Goal: Task Accomplishment & Management: Use online tool/utility

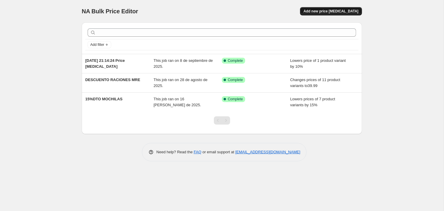
click at [350, 14] on span "Add new price [MEDICAL_DATA]" at bounding box center [331, 11] width 55 height 5
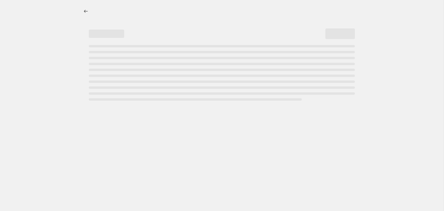
select select "percentage"
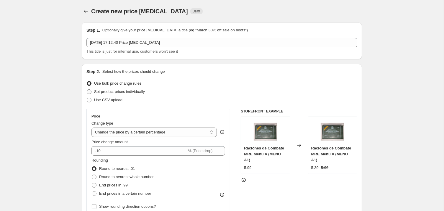
click at [87, 94] on span at bounding box center [89, 91] width 5 height 5
click at [87, 89] on input "Set product prices individually" at bounding box center [87, 89] width 0 height 0
radio input "true"
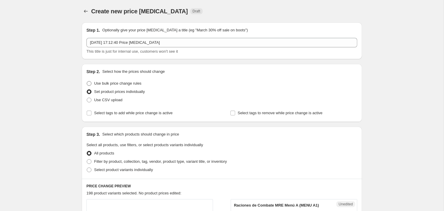
click at [87, 86] on span at bounding box center [89, 83] width 5 height 5
click at [87, 81] on input "Use bulk price change rules" at bounding box center [87, 81] width 0 height 0
radio input "true"
select select "percentage"
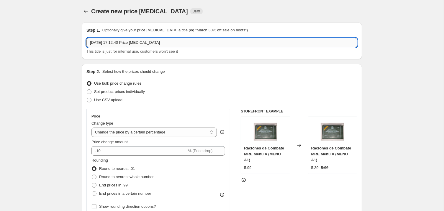
click at [125, 46] on input "11 oct 2025, 17:12:40 Price change job" at bounding box center [222, 42] width 271 height 9
click at [125, 47] on input "11 oct 2025, 17:12:40 Price change job" at bounding box center [222, 42] width 271 height 9
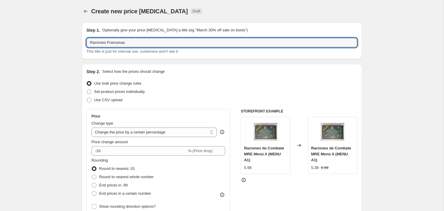
type input "Raciones Francesas"
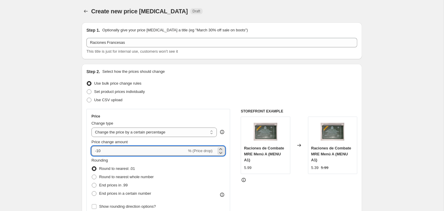
click at [149, 155] on input "-10" at bounding box center [139, 150] width 95 height 9
click at [223, 152] on icon at bounding box center [221, 149] width 6 height 6
click at [222, 155] on icon at bounding box center [221, 152] width 6 height 6
type input "-10"
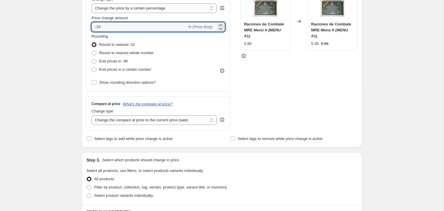
scroll to position [125, 0]
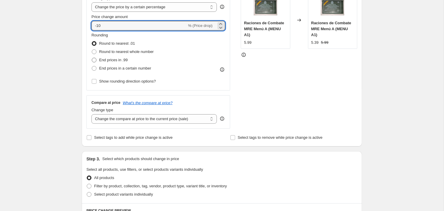
click at [92, 62] on span at bounding box center [94, 60] width 5 height 5
click at [92, 58] on input "End prices in .99" at bounding box center [92, 58] width 0 height 0
radio input "true"
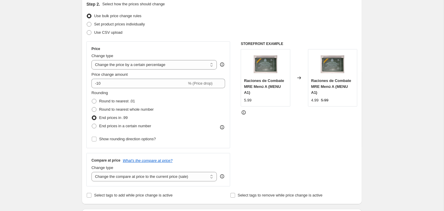
scroll to position [0, 0]
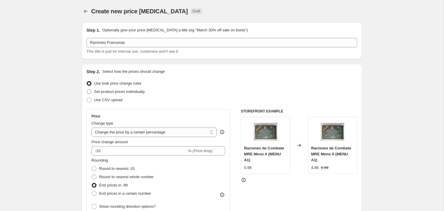
click at [87, 94] on span at bounding box center [89, 91] width 5 height 5
click at [87, 89] on input "Set product prices individually" at bounding box center [87, 89] width 0 height 0
radio input "true"
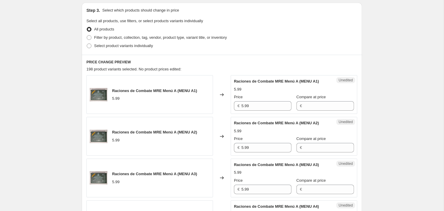
scroll to position [125, 0]
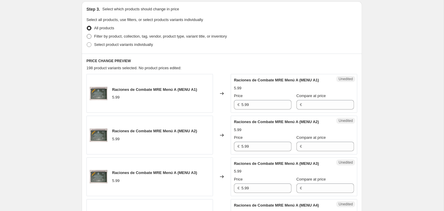
click at [87, 39] on span at bounding box center [89, 36] width 5 height 5
click at [87, 34] on input "Filter by product, collection, tag, vendor, product type, variant title, or inv…" at bounding box center [87, 34] width 0 height 0
radio input "true"
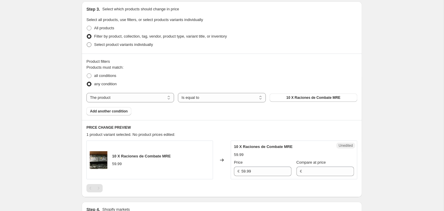
click at [109, 47] on span "Select product variants individually" at bounding box center [123, 44] width 59 height 4
click at [87, 43] on input "Select product variants individually" at bounding box center [87, 42] width 0 height 0
radio input "true"
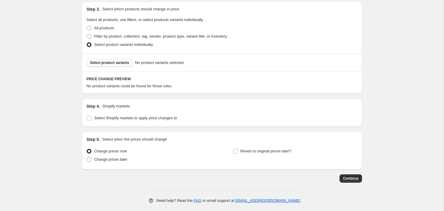
click at [110, 65] on span "Select product variants" at bounding box center [109, 62] width 39 height 5
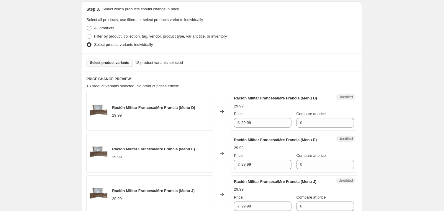
click at [298, 127] on div "€" at bounding box center [326, 122] width 58 height 9
click at [300, 125] on span "€" at bounding box center [301, 122] width 2 height 4
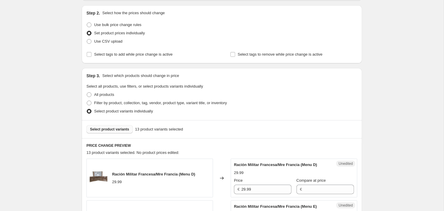
scroll to position [0, 0]
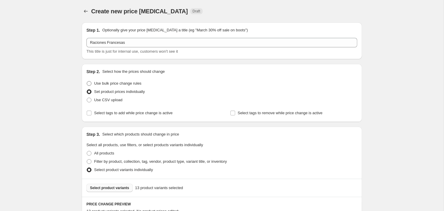
click at [96, 85] on span "Use bulk price change rules" at bounding box center [117, 83] width 47 height 4
click at [87, 81] on input "Use bulk price change rules" at bounding box center [87, 81] width 0 height 0
radio input "true"
select select "percentage"
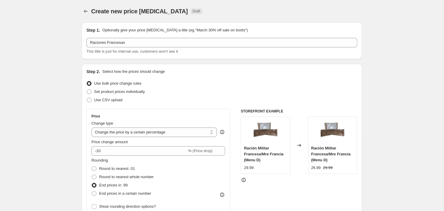
scroll to position [125, 0]
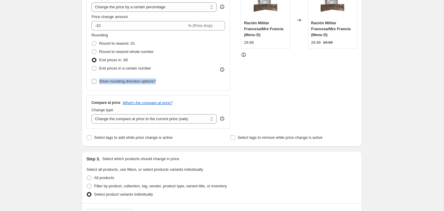
drag, startPoint x: 160, startPoint y: 92, endPoint x: 91, endPoint y: 96, distance: 68.9
click at [92, 85] on div "Rounding Round to nearest .01 Round to nearest whole number End prices in .99 E…" at bounding box center [159, 58] width 134 height 53
copy span "Show rounding direction options?"
click at [92, 114] on select "Change the compare at price to the current price (sale) Change the compare at p…" at bounding box center [154, 118] width 125 height 9
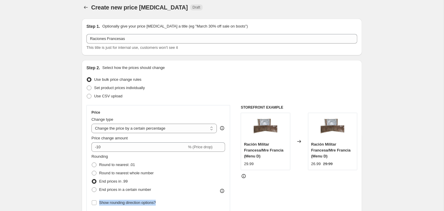
scroll to position [0, 0]
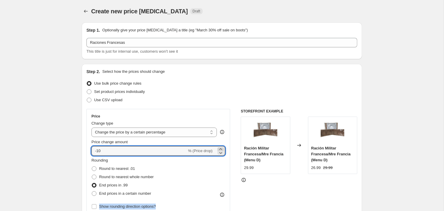
click at [221, 152] on icon at bounding box center [221, 149] width 6 height 6
click at [222, 155] on icon at bounding box center [221, 152] width 6 height 6
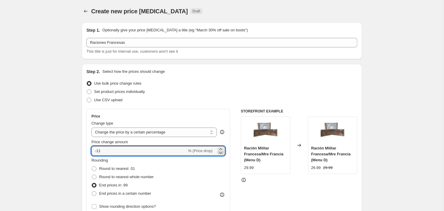
click at [222, 155] on icon at bounding box center [221, 152] width 6 height 6
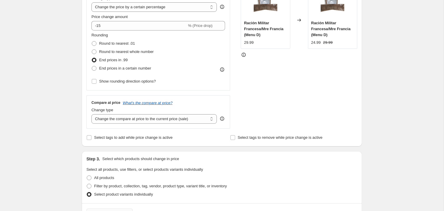
click at [219, 141] on div "Step 2. Select how the prices should change Use bulk price change rules Set pro…" at bounding box center [222, 43] width 271 height 198
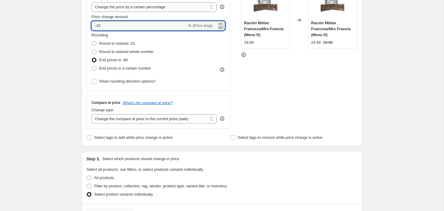
click at [221, 30] on icon at bounding box center [221, 28] width 6 height 6
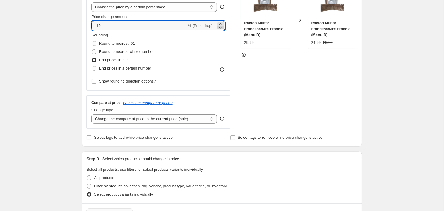
type input "-20"
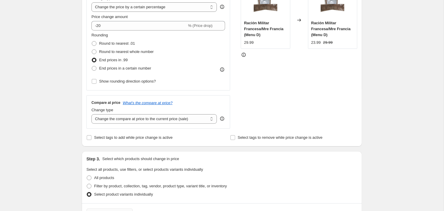
click at [215, 107] on div "Compare at price What's the compare at price? Change type Change the compare at…" at bounding box center [159, 111] width 144 height 33
click at [92, 71] on span at bounding box center [94, 68] width 5 height 5
click at [92, 66] on input "End prices in a certain number" at bounding box center [92, 66] width 0 height 0
radio input "true"
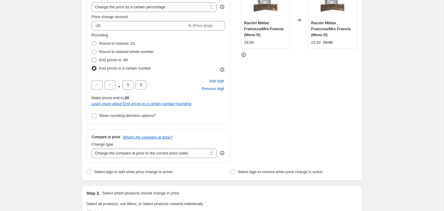
click at [92, 62] on span at bounding box center [94, 60] width 5 height 5
click at [92, 58] on input "End prices in .99" at bounding box center [92, 58] width 0 height 0
radio input "true"
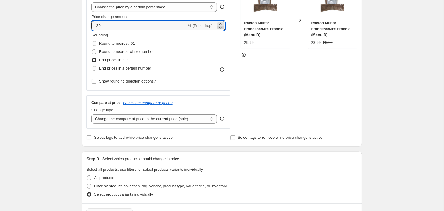
click at [220, 29] on icon at bounding box center [220, 28] width 3 height 2
click at [220, 30] on icon at bounding box center [221, 28] width 6 height 6
click at [223, 30] on icon at bounding box center [221, 28] width 6 height 6
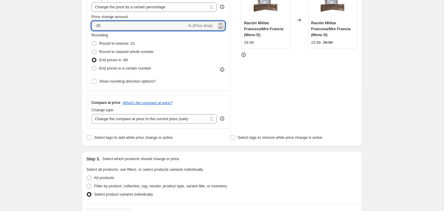
click at [223, 30] on icon at bounding box center [221, 28] width 6 height 6
click at [221, 27] on icon at bounding box center [221, 24] width 6 height 6
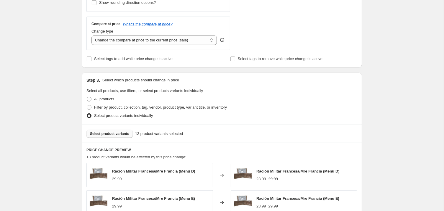
scroll to position [250, 0]
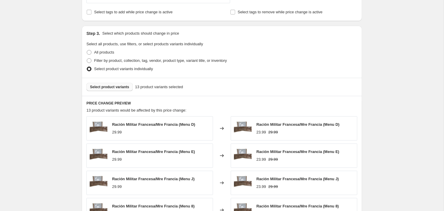
click at [216, 56] on div "All products" at bounding box center [222, 52] width 271 height 8
click at [228, 96] on div "Select product variants 13 product variants selected" at bounding box center [222, 87] width 281 height 18
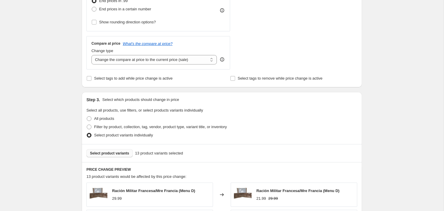
scroll to position [125, 0]
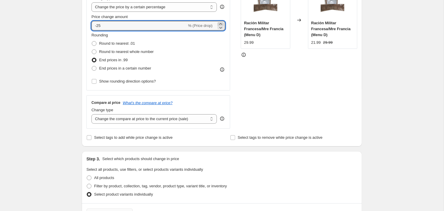
click at [221, 27] on icon at bounding box center [221, 24] width 6 height 6
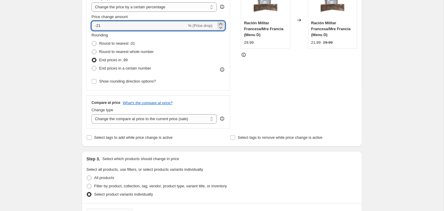
type input "-20"
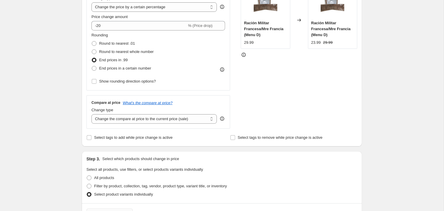
click at [201, 108] on div "Compare at price What's the compare at price? Change type Change the compare at…" at bounding box center [159, 111] width 144 height 33
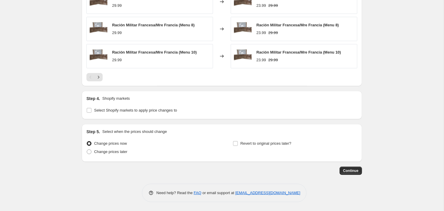
scroll to position [453, 0]
click at [359, 170] on span "Continue" at bounding box center [350, 170] width 15 height 5
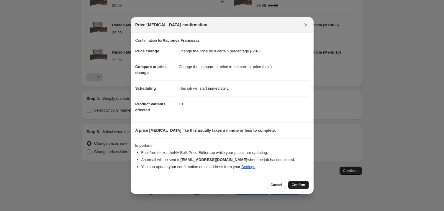
click at [306, 187] on span "Confirm" at bounding box center [299, 184] width 14 height 5
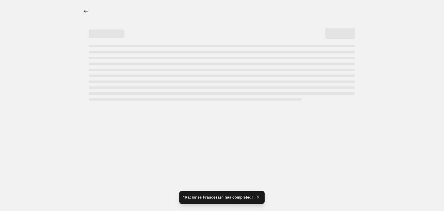
select select "percentage"
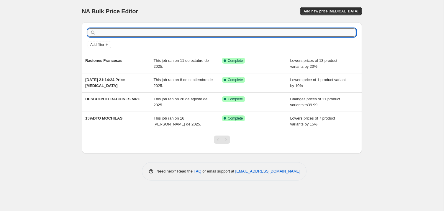
click at [135, 36] on input "text" at bounding box center [226, 32] width 259 height 8
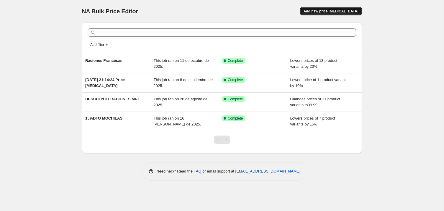
click at [340, 12] on span "Add new price [MEDICAL_DATA]" at bounding box center [331, 11] width 55 height 5
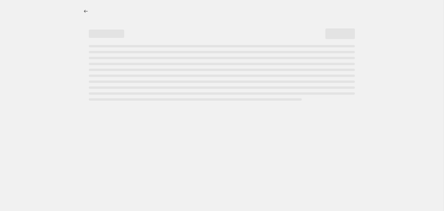
select select "percentage"
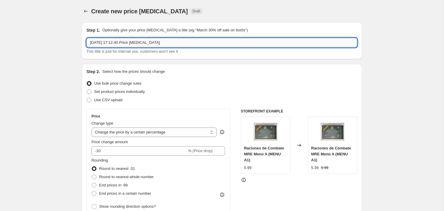
click at [113, 47] on input "11 oct 2025, 17:12:40 Price change job" at bounding box center [222, 42] width 271 height 9
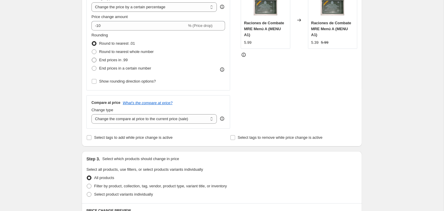
type input "Raciones francesas 12H"
click at [92, 64] on label "End prices in .99" at bounding box center [110, 60] width 36 height 8
click at [92, 58] on input "End prices in .99" at bounding box center [92, 58] width 0 height 0
radio input "true"
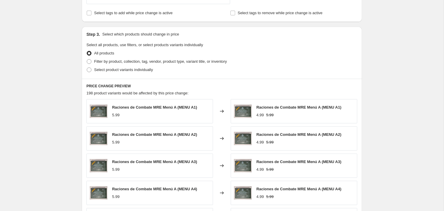
scroll to position [250, 0]
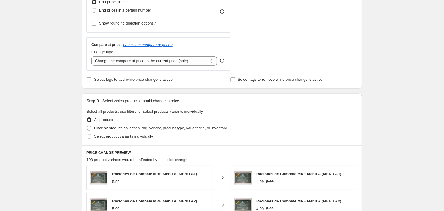
scroll to position [185, 0]
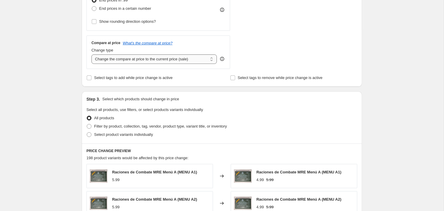
click at [92, 54] on select "Change the compare at price to the current price (sale) Change the compare at p…" at bounding box center [154, 58] width 125 height 9
select select "to"
click option "Change the compare at price to a certain amount" at bounding box center [0, 0] width 0 height 0
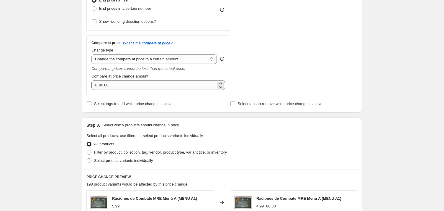
drag, startPoint x: 91, startPoint y: 100, endPoint x: 113, endPoint y: 100, distance: 22.5
click at [114, 90] on div "€ 80.00" at bounding box center [159, 84] width 134 height 9
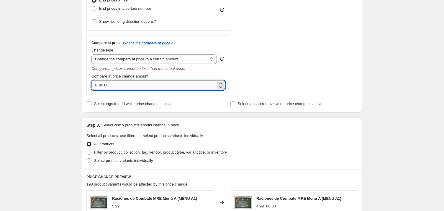
drag, startPoint x: 106, startPoint y: 99, endPoint x: 89, endPoint y: 99, distance: 16.8
click at [99, 90] on input "80.00" at bounding box center [157, 84] width 117 height 9
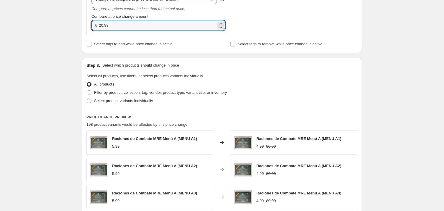
scroll to position [309, 0]
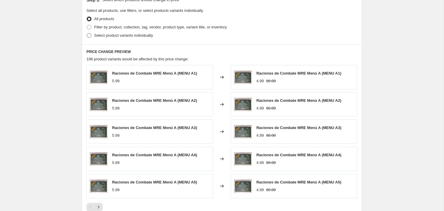
type input "20.99"
click at [94, 38] on span "Select product variants individually" at bounding box center [123, 35] width 59 height 4
click at [87, 33] on input "Select product variants individually" at bounding box center [87, 33] width 0 height 0
radio input "true"
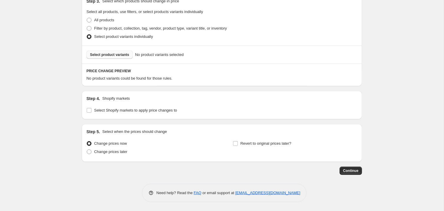
click at [105, 57] on span "Select product variants" at bounding box center [109, 54] width 39 height 5
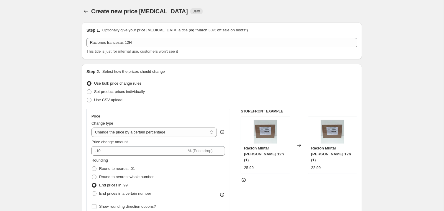
scroll to position [125, 0]
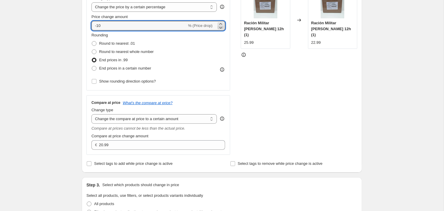
click at [222, 30] on icon at bounding box center [221, 28] width 6 height 6
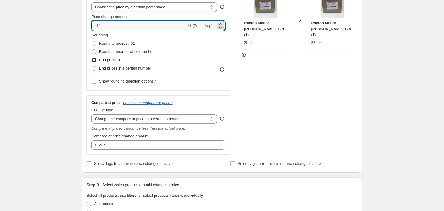
type input "-15"
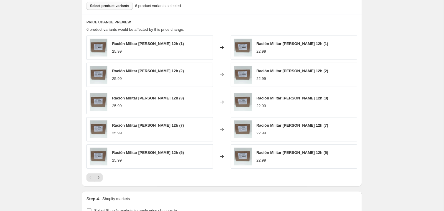
scroll to position [375, 0]
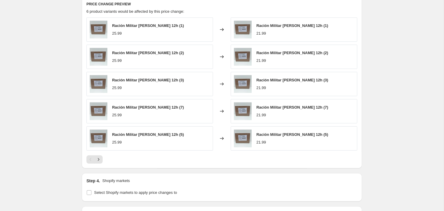
click at [216, 14] on div "6 product variants would be affected by this price change:" at bounding box center [222, 12] width 271 height 6
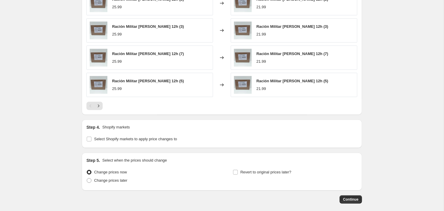
scroll to position [481, 0]
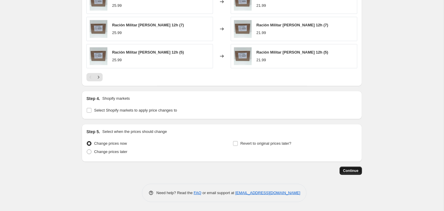
click at [359, 170] on span "Continue" at bounding box center [350, 170] width 15 height 5
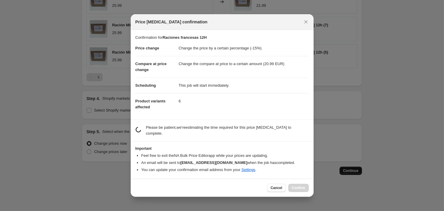
scroll to position [0, 0]
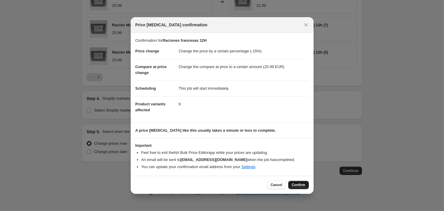
click at [305, 187] on span "Confirm" at bounding box center [299, 184] width 14 height 5
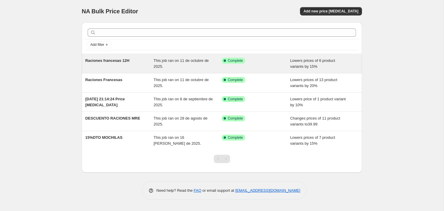
click at [99, 62] on span "Raciones francesas 12H" at bounding box center [107, 60] width 44 height 4
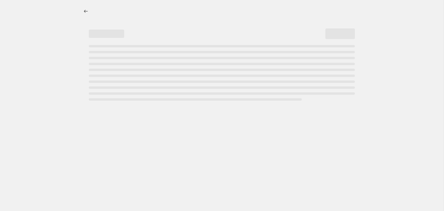
select select "percentage"
select select "to"
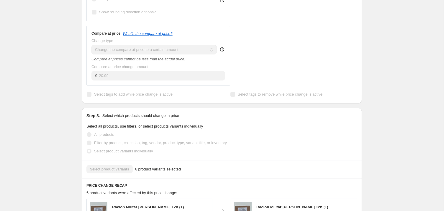
scroll to position [125, 0]
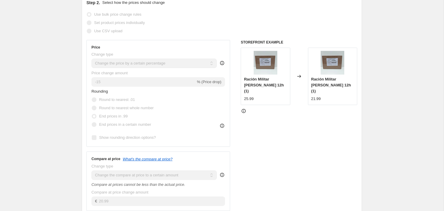
click at [329, 74] on img at bounding box center [333, 63] width 24 height 24
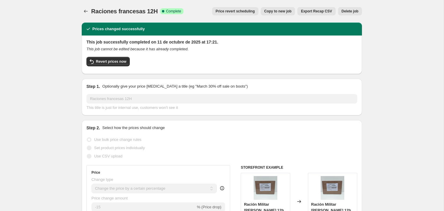
click at [235, 13] on span "Price revert scheduling" at bounding box center [235, 11] width 39 height 5
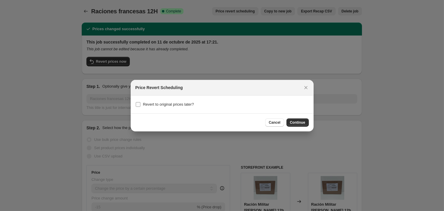
click at [157, 105] on span "Revert to original prices later?" at bounding box center [168, 104] width 51 height 4
click at [141, 105] on input "Revert to original prices later?" at bounding box center [138, 104] width 5 height 5
checkbox input "true"
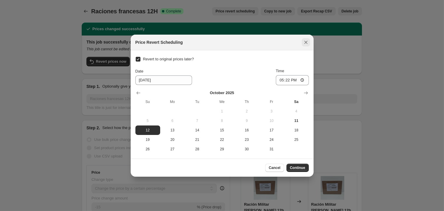
click at [308, 40] on icon "Close" at bounding box center [305, 41] width 3 height 3
checkbox input "false"
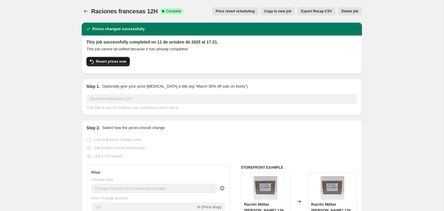
click at [100, 64] on span "Revert prices now" at bounding box center [111, 61] width 30 height 5
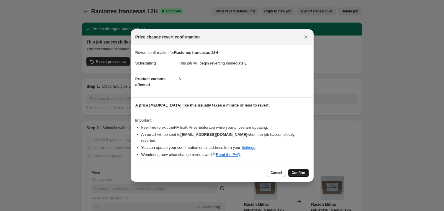
click at [306, 173] on span "Confirm" at bounding box center [299, 172] width 14 height 5
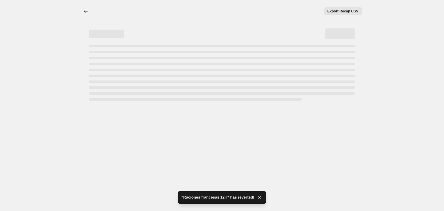
select select "percentage"
select select "to"
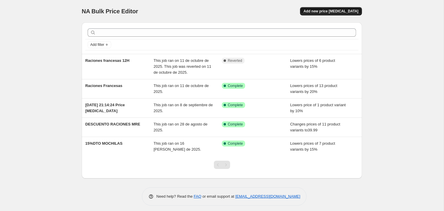
click at [355, 14] on span "Add new price [MEDICAL_DATA]" at bounding box center [331, 11] width 55 height 5
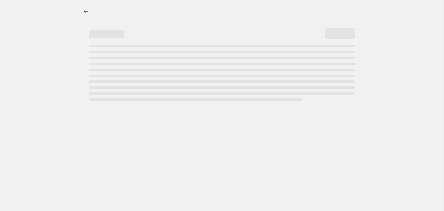
select select "percentage"
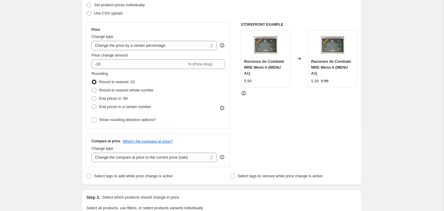
scroll to position [125, 0]
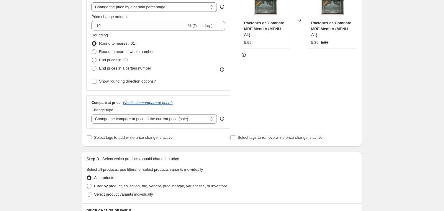
click at [92, 62] on span at bounding box center [94, 60] width 5 height 5
click at [92, 58] on input "End prices in .99" at bounding box center [92, 58] width 0 height 0
radio input "true"
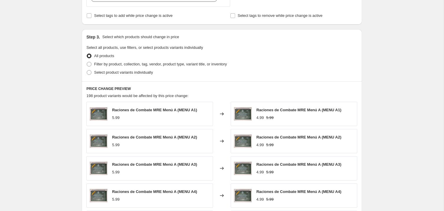
scroll to position [250, 0]
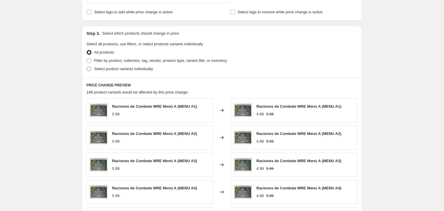
click at [87, 71] on span at bounding box center [89, 68] width 5 height 5
click at [87, 67] on input "Select product variants individually" at bounding box center [87, 66] width 0 height 0
radio input "true"
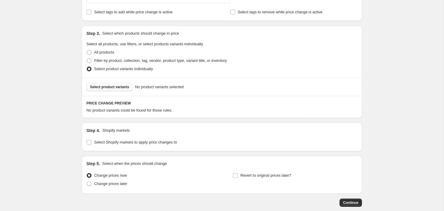
click at [116, 89] on span "Select product variants" at bounding box center [109, 86] width 39 height 5
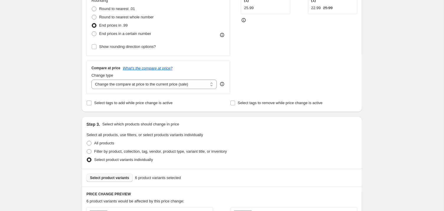
scroll to position [125, 0]
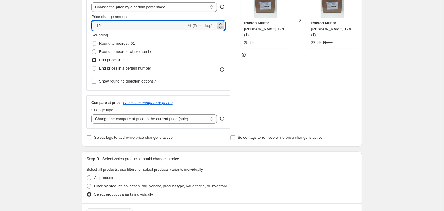
click at [220, 30] on icon at bounding box center [221, 28] width 6 height 6
click at [221, 29] on icon at bounding box center [220, 28] width 3 height 2
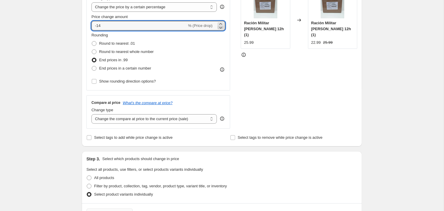
type input "-15"
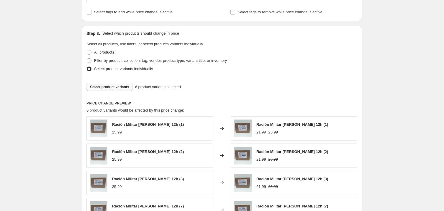
click at [207, 91] on div "Select product variants 6 product variants selected" at bounding box center [222, 87] width 271 height 8
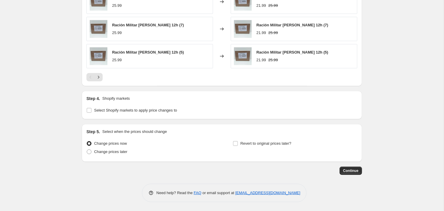
scroll to position [453, 0]
click at [359, 170] on span "Continue" at bounding box center [350, 170] width 15 height 5
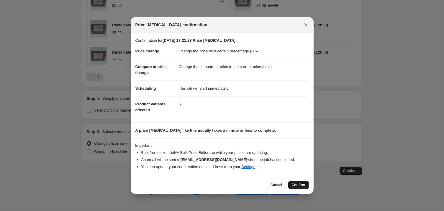
click at [306, 187] on span "Confirm" at bounding box center [299, 184] width 14 height 5
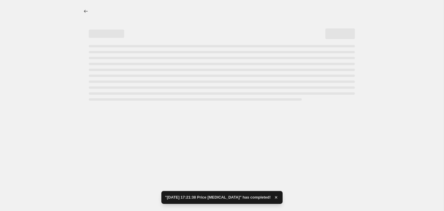
select select "percentage"
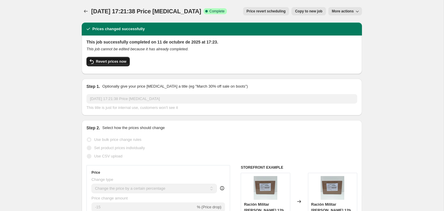
click at [98, 64] on span "Revert prices now" at bounding box center [111, 61] width 30 height 5
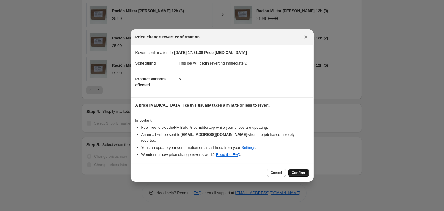
click at [309, 173] on button "Confirm" at bounding box center [298, 172] width 21 height 8
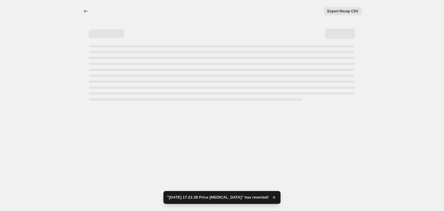
select select "percentage"
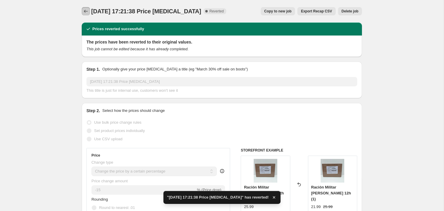
click at [83, 12] on icon "Price change jobs" at bounding box center [86, 11] width 6 height 6
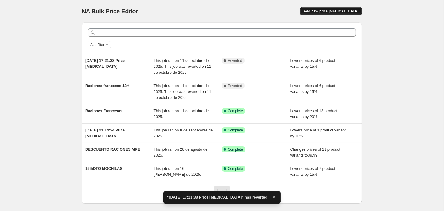
click at [356, 12] on span "Add new price [MEDICAL_DATA]" at bounding box center [331, 11] width 55 height 5
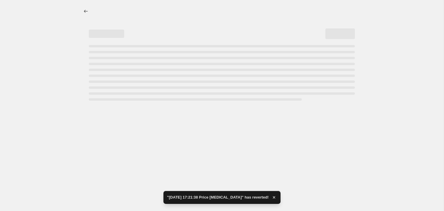
select select "percentage"
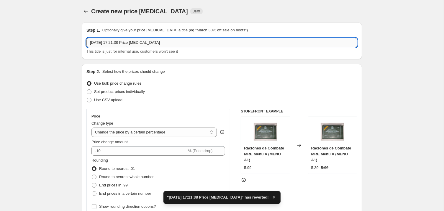
click at [120, 46] on input "[DATE] 17:21:38 Price [MEDICAL_DATA]" at bounding box center [222, 42] width 271 height 9
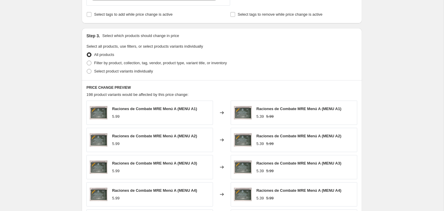
scroll to position [250, 0]
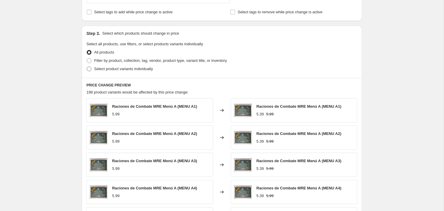
type input "Racion FRANCESA 12H"
click at [87, 71] on span at bounding box center [89, 68] width 5 height 5
click at [87, 67] on input "Select product variants individually" at bounding box center [87, 66] width 0 height 0
radio input "true"
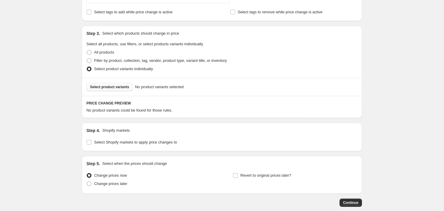
click at [98, 89] on span "Select product variants" at bounding box center [109, 86] width 39 height 5
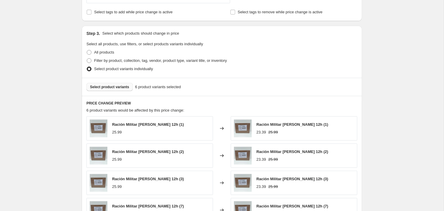
scroll to position [125, 0]
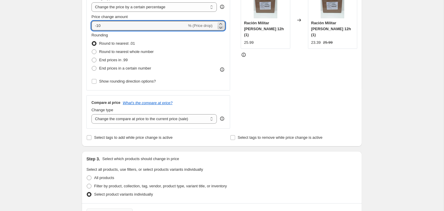
click at [221, 30] on icon at bounding box center [221, 28] width 6 height 6
click at [221, 29] on icon at bounding box center [220, 28] width 3 height 2
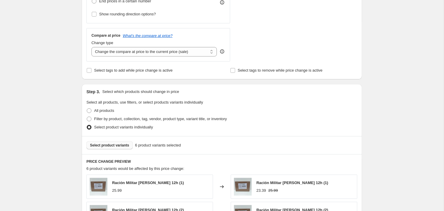
scroll to position [250, 0]
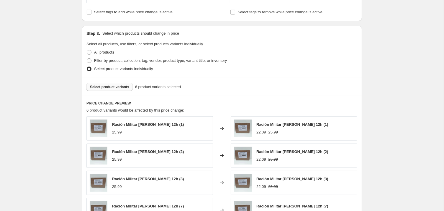
click at [212, 56] on div "All products" at bounding box center [222, 52] width 271 height 8
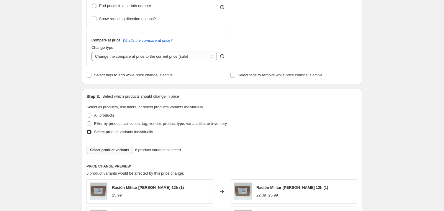
scroll to position [125, 0]
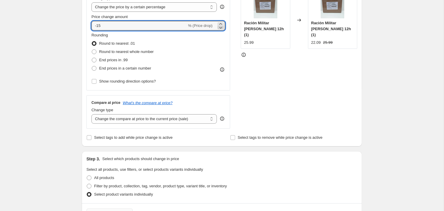
click at [221, 29] on icon at bounding box center [220, 28] width 3 height 2
click at [203, 72] on div "Rounding Round to nearest .01 Round to nearest whole number End prices in .99 E…" at bounding box center [159, 52] width 134 height 40
click at [221, 30] on icon at bounding box center [221, 28] width 6 height 6
click at [208, 72] on div "Rounding Round to nearest .01 Round to nearest whole number End prices in .99 E…" at bounding box center [159, 52] width 134 height 40
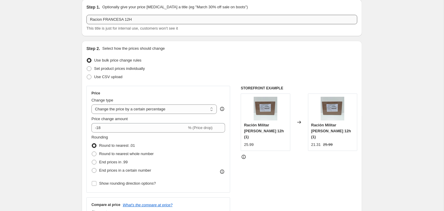
scroll to position [0, 0]
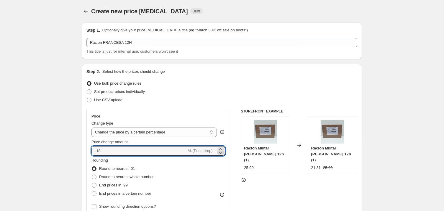
click at [223, 155] on icon at bounding box center [221, 152] width 6 height 6
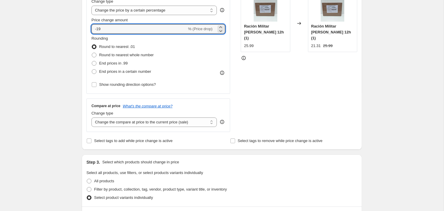
scroll to position [125, 0]
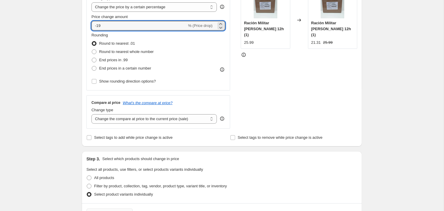
click at [208, 107] on div "Compare at price What's the compare at price? Change type Change the compare at…" at bounding box center [159, 111] width 144 height 33
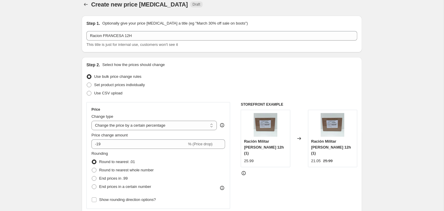
scroll to position [0, 0]
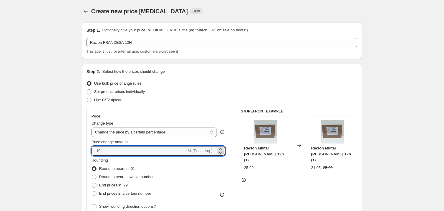
click at [221, 155] on icon at bounding box center [221, 152] width 6 height 6
type input "-20"
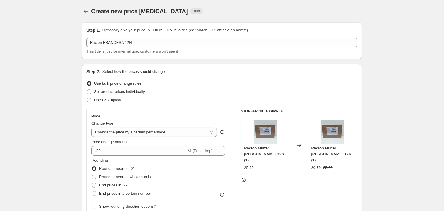
click at [205, 184] on div "Rounding Round to nearest .01 Round to nearest whole number End prices in .99 E…" at bounding box center [159, 177] width 134 height 40
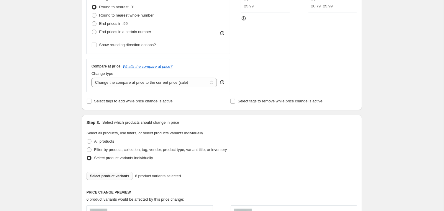
scroll to position [125, 0]
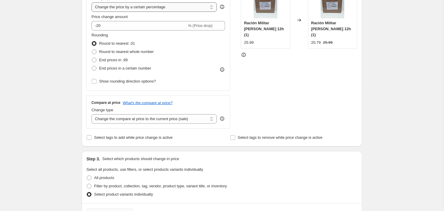
click at [92, 2] on select "Change the price to a certain amount Change the price by a certain amount Chang…" at bounding box center [154, 6] width 125 height 9
select select "to"
click option "Change the price to a certain amount" at bounding box center [0, 0] width 0 height 0
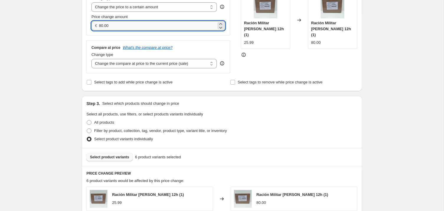
click at [99, 30] on input "80.00" at bounding box center [157, 25] width 117 height 9
type input "19.00"
drag, startPoint x: 111, startPoint y: 34, endPoint x: 100, endPoint y: 35, distance: 10.4
click at [100, 30] on input "Price change amount" at bounding box center [157, 25] width 117 height 9
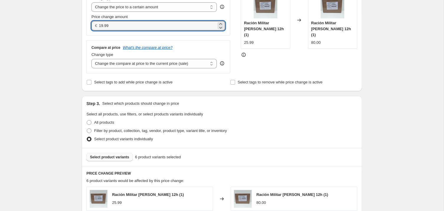
type input "19.99"
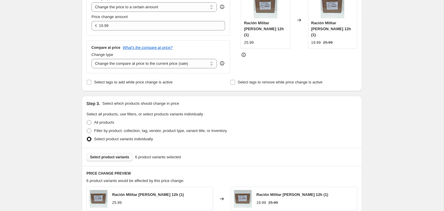
click at [215, 126] on div "All products" at bounding box center [222, 122] width 271 height 8
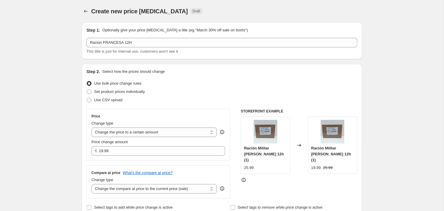
scroll to position [395, 0]
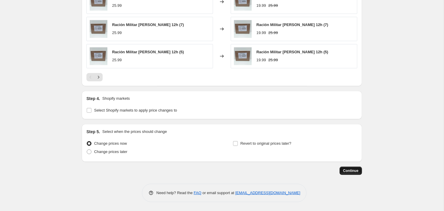
click at [359, 171] on span "Continue" at bounding box center [350, 170] width 15 height 5
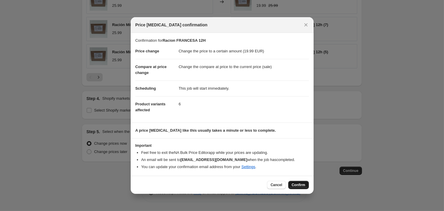
click at [302, 187] on span "Confirm" at bounding box center [299, 184] width 14 height 5
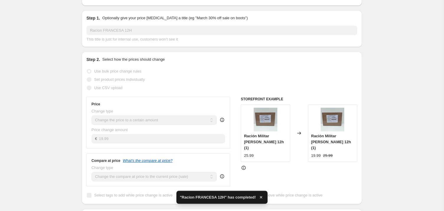
scroll to position [125, 0]
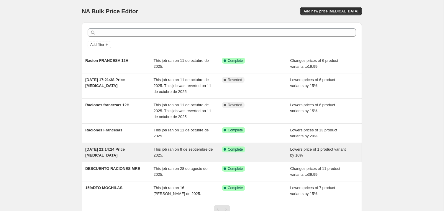
click at [164, 158] on div "This job ran on 8 de septiembre de 2025." at bounding box center [188, 152] width 69 height 12
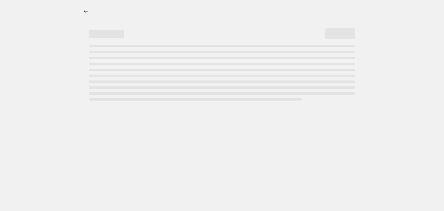
select select "percentage"
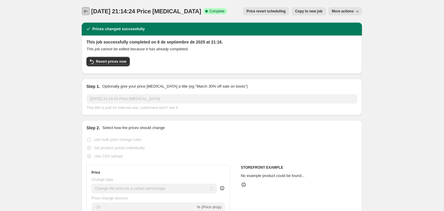
click at [83, 10] on icon "Price change jobs" at bounding box center [86, 11] width 6 height 6
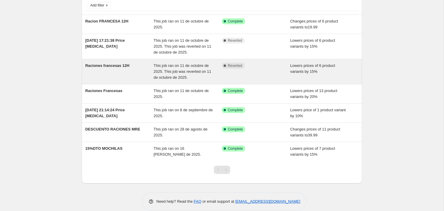
scroll to position [62, 0]
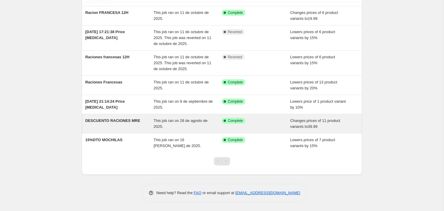
click at [171, 119] on span "This job ran on 28 de agosto de 2025." at bounding box center [181, 123] width 54 height 10
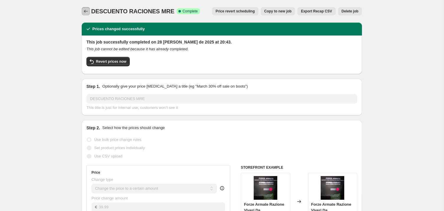
click at [83, 10] on icon "Price change jobs" at bounding box center [86, 11] width 6 height 6
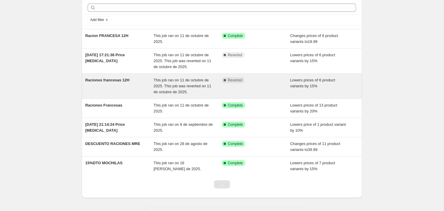
scroll to position [62, 0]
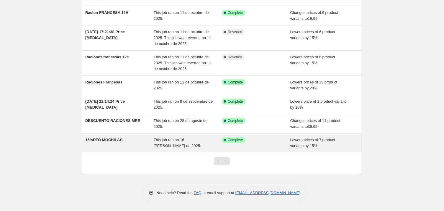
click at [169, 140] on span "This job ran on 16 [PERSON_NAME] de 2025." at bounding box center [178, 142] width 48 height 10
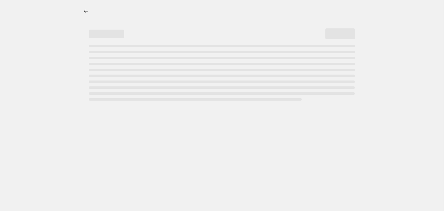
select select "percentage"
select select "collection"
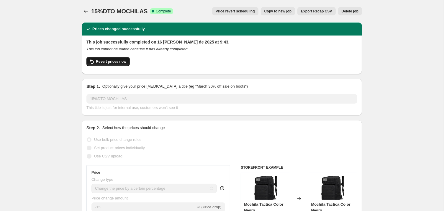
click at [107, 64] on span "Revert prices now" at bounding box center [111, 61] width 30 height 5
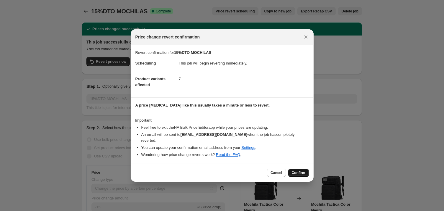
click at [309, 173] on button "Confirm" at bounding box center [298, 172] width 21 height 8
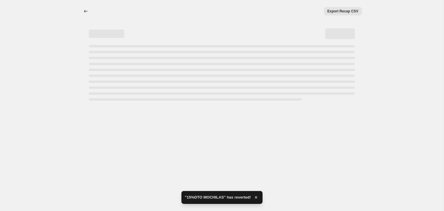
select select "percentage"
select select "collection"
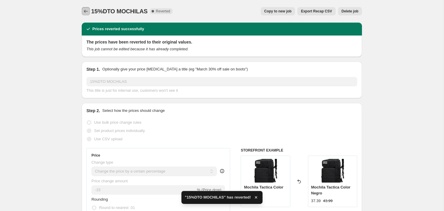
click at [83, 13] on icon "Price change jobs" at bounding box center [86, 11] width 6 height 6
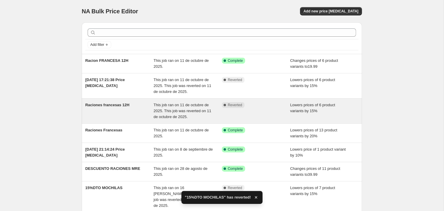
scroll to position [68, 0]
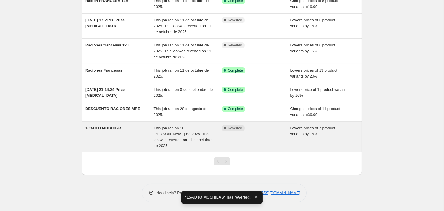
click at [255, 131] on div "Complete Reverted" at bounding box center [252, 128] width 60 height 6
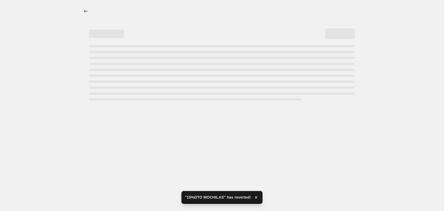
select select "percentage"
select select "collection"
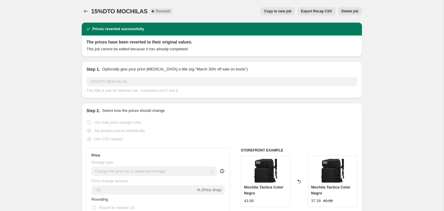
click at [353, 13] on span "Delete job" at bounding box center [350, 11] width 17 height 5
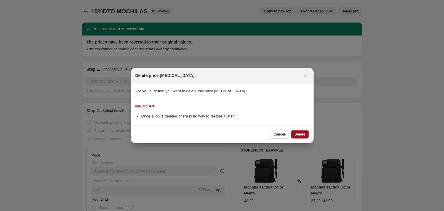
click at [305, 136] on span "Delete" at bounding box center [300, 134] width 11 height 5
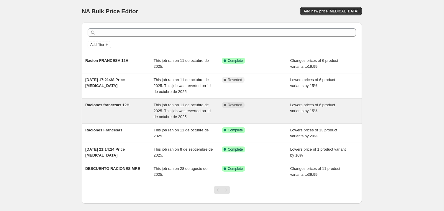
scroll to position [41, 0]
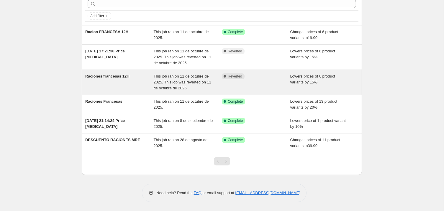
click at [114, 74] on span "Raciones francesas 12H" at bounding box center [107, 76] width 44 height 4
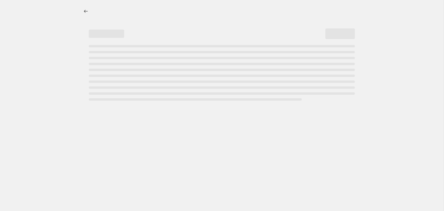
select select "percentage"
select select "to"
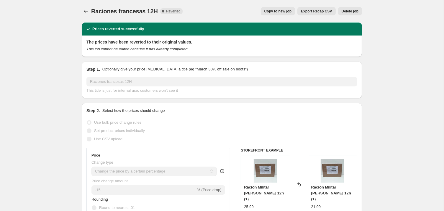
click at [359, 12] on span "Delete job" at bounding box center [350, 11] width 17 height 5
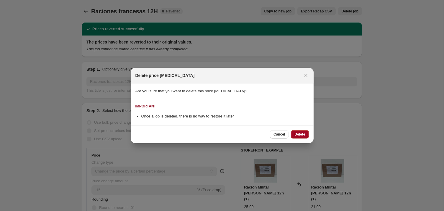
click at [305, 136] on span "Delete" at bounding box center [300, 134] width 11 height 5
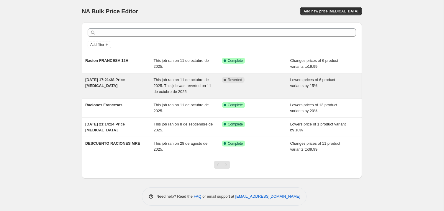
click at [106, 91] on div "[DATE] 17:21:38 Price [MEDICAL_DATA]" at bounding box center [119, 86] width 69 height 18
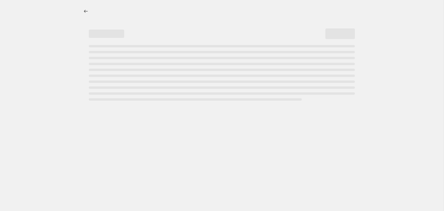
select select "percentage"
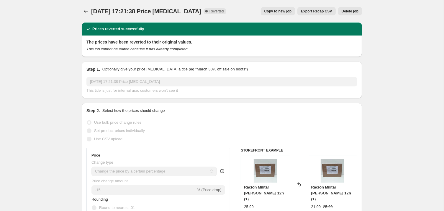
click at [359, 13] on span "Delete job" at bounding box center [350, 11] width 17 height 5
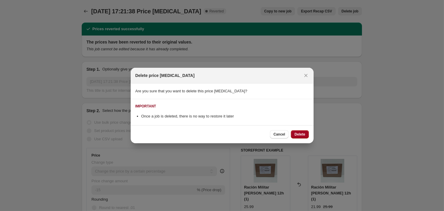
click at [305, 135] on span "Delete" at bounding box center [300, 134] width 11 height 5
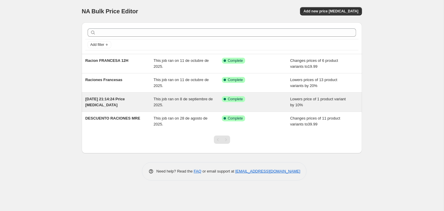
click at [138, 108] on div "[DATE] 21:14:24 Price [MEDICAL_DATA]" at bounding box center [119, 102] width 69 height 12
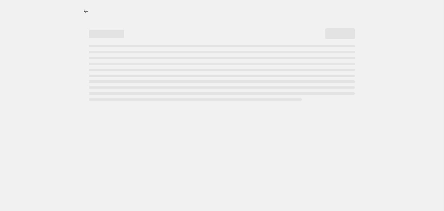
select select "percentage"
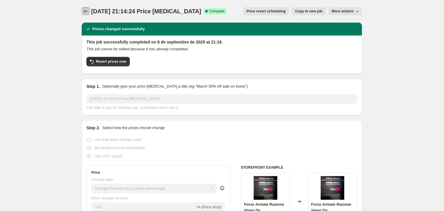
click at [83, 13] on icon "Price change jobs" at bounding box center [86, 11] width 6 height 6
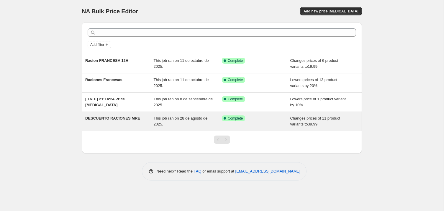
click at [213, 127] on div "This job ran on 28 de agosto de 2025." at bounding box center [188, 121] width 69 height 12
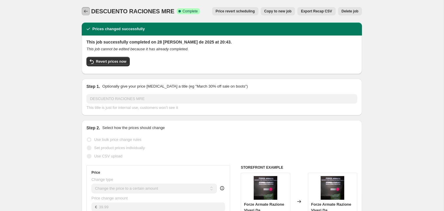
click at [83, 11] on icon "Price change jobs" at bounding box center [86, 11] width 6 height 6
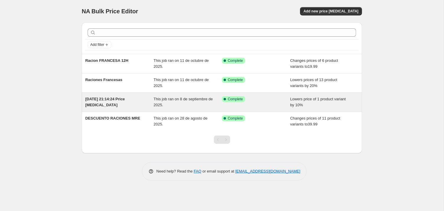
click at [176, 106] on span "This job ran on 8 de septiembre de 2025." at bounding box center [183, 102] width 59 height 10
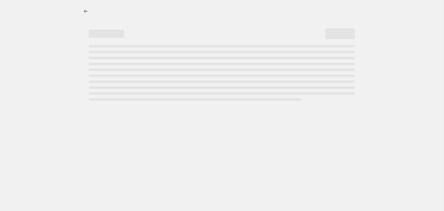
select select "percentage"
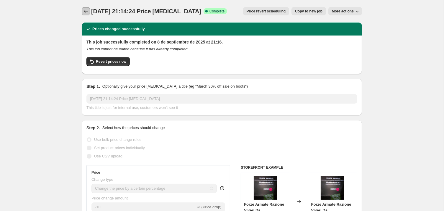
click at [83, 12] on icon "Price change jobs" at bounding box center [86, 11] width 6 height 6
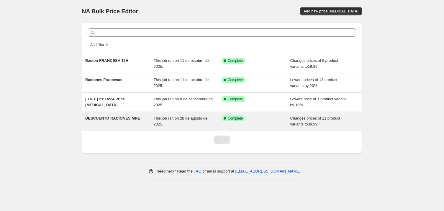
click at [171, 127] on div "This job ran on 28 de agosto de 2025." at bounding box center [188, 121] width 69 height 12
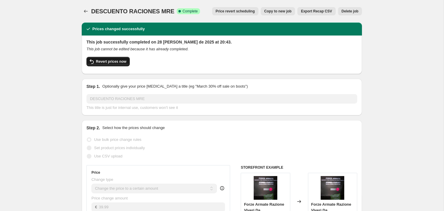
click at [108, 64] on span "Revert prices now" at bounding box center [111, 61] width 30 height 5
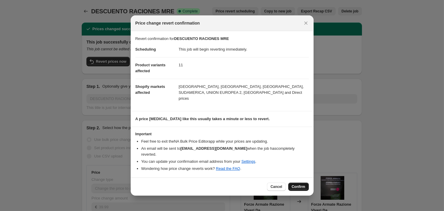
click at [306, 187] on span "Confirm" at bounding box center [299, 186] width 14 height 5
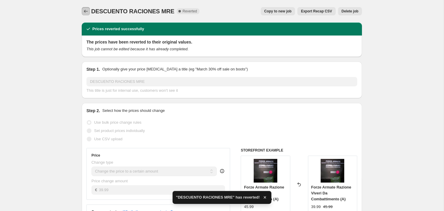
click at [83, 11] on icon "Price change jobs" at bounding box center [86, 11] width 6 height 6
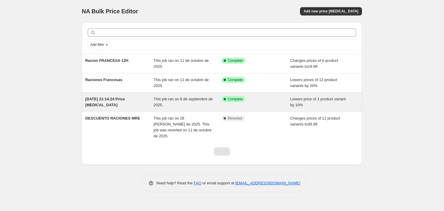
click at [97, 108] on div "[DATE] 21:14:24 Price [MEDICAL_DATA]" at bounding box center [119, 102] width 69 height 12
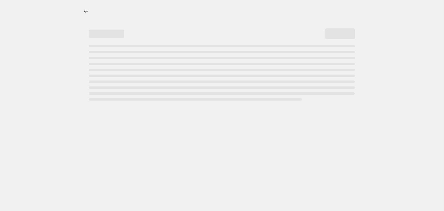
select select "percentage"
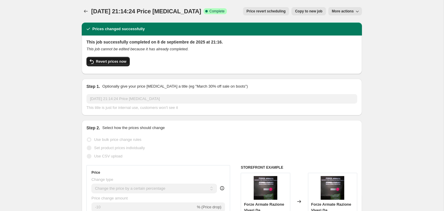
click at [104, 63] on span "Revert prices now" at bounding box center [111, 61] width 30 height 5
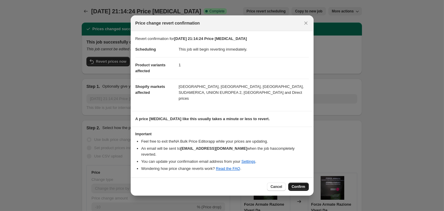
click at [306, 188] on span "Confirm" at bounding box center [299, 186] width 14 height 5
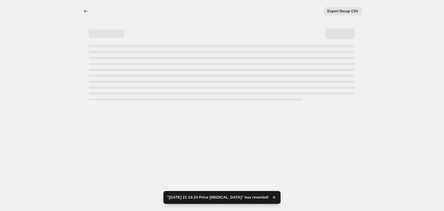
select select "percentage"
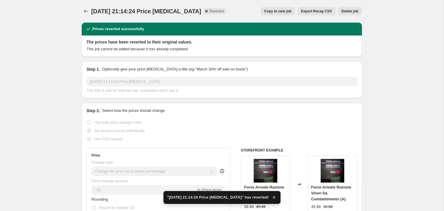
click at [359, 12] on span "Delete job" at bounding box center [350, 11] width 17 height 5
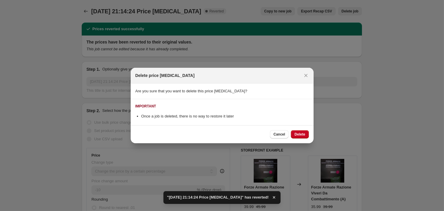
click at [310, 141] on div "Cancel Delete" at bounding box center [222, 134] width 183 height 18
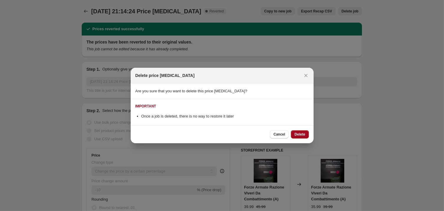
click at [309, 138] on button "Delete" at bounding box center [300, 134] width 18 height 8
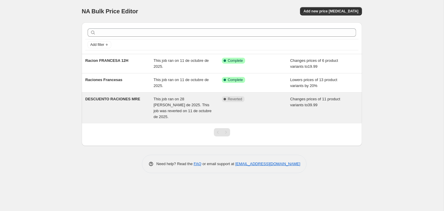
click at [131, 101] on span "DESCUENTO RACIONES MRE" at bounding box center [112, 99] width 55 height 4
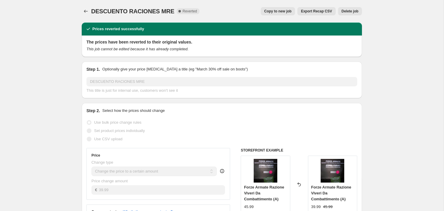
click at [357, 15] on button "Delete job" at bounding box center [350, 11] width 24 height 8
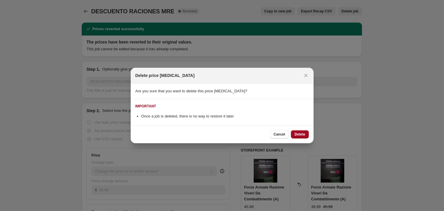
click at [305, 134] on span "Delete" at bounding box center [300, 134] width 11 height 5
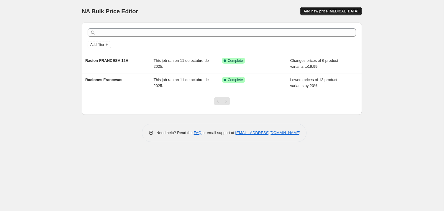
click at [343, 11] on span "Add new price [MEDICAL_DATA]" at bounding box center [331, 11] width 55 height 5
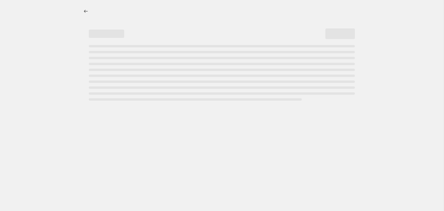
select select "percentage"
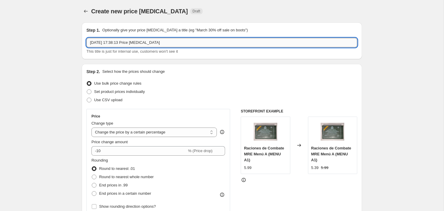
click at [115, 47] on input "[DATE] 17:38:13 Price [MEDICAL_DATA]" at bounding box center [222, 42] width 271 height 9
type input "d"
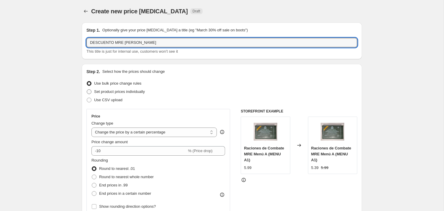
type input "DESCUENTO MRE [PERSON_NAME]"
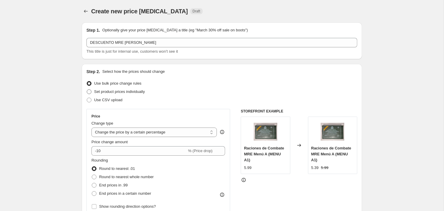
click at [101, 94] on span "Set product prices individually" at bounding box center [119, 91] width 51 height 4
click at [87, 89] on input "Set product prices individually" at bounding box center [87, 89] width 0 height 0
radio input "true"
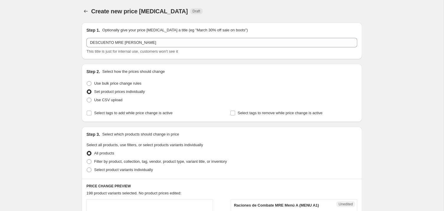
scroll to position [125, 0]
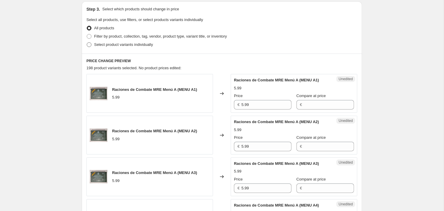
click at [87, 47] on span at bounding box center [89, 44] width 5 height 5
click at [87, 43] on input "Select product variants individually" at bounding box center [87, 42] width 0 height 0
radio input "true"
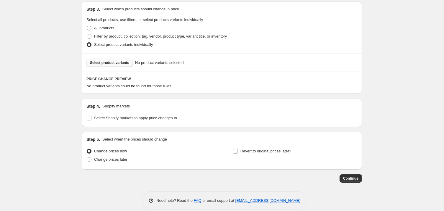
click at [101, 65] on span "Select product variants" at bounding box center [109, 62] width 39 height 5
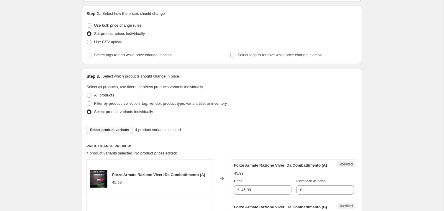
scroll to position [0, 0]
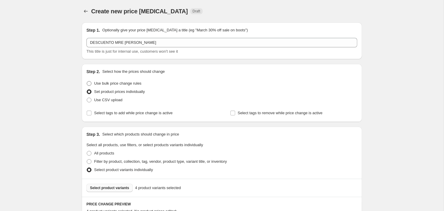
click at [113, 85] on span "Use bulk price change rules" at bounding box center [117, 83] width 47 height 4
click at [87, 81] on input "Use bulk price change rules" at bounding box center [87, 81] width 0 height 0
radio input "true"
select select "percentage"
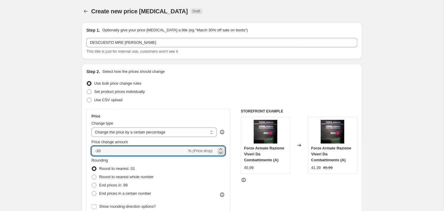
click at [222, 154] on icon at bounding box center [220, 153] width 3 height 2
type input "-14"
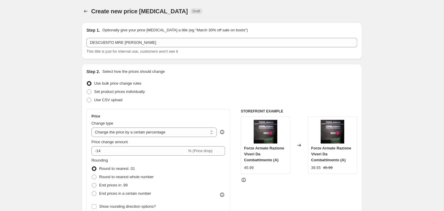
click at [215, 176] on div "Rounding Round to nearest .01 Round to nearest whole number End prices in .99 E…" at bounding box center [159, 177] width 134 height 40
click at [115, 187] on span "End prices in .99" at bounding box center [113, 184] width 29 height 4
click at [92, 183] on input "End prices in .99" at bounding box center [92, 182] width 0 height 0
radio input "true"
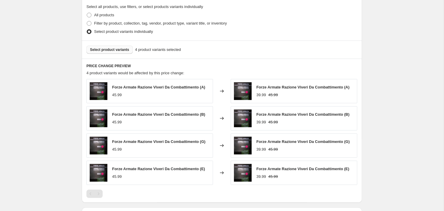
scroll to position [426, 0]
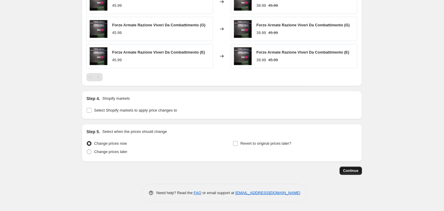
click at [359, 170] on span "Continue" at bounding box center [350, 170] width 15 height 5
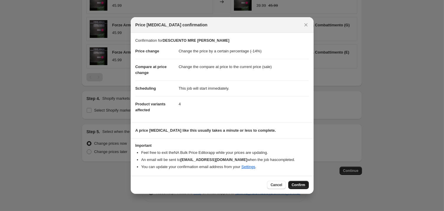
click at [306, 187] on span "Confirm" at bounding box center [299, 184] width 14 height 5
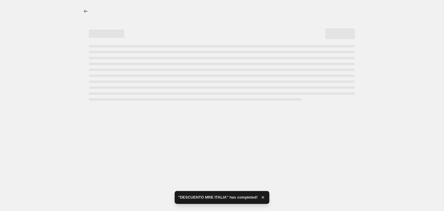
select select "percentage"
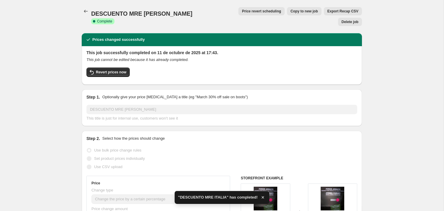
click at [113, 94] on p "Optionally give your price [MEDICAL_DATA] a title (eg "March 30% off sale on bo…" at bounding box center [175, 97] width 146 height 6
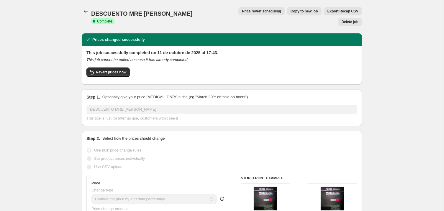
click at [83, 12] on icon "Price change jobs" at bounding box center [86, 11] width 6 height 6
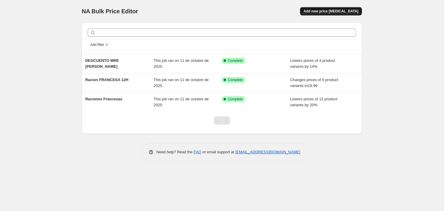
click at [345, 13] on span "Add new price [MEDICAL_DATA]" at bounding box center [331, 11] width 55 height 5
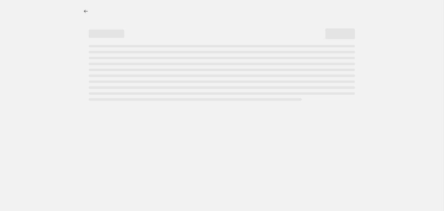
select select "percentage"
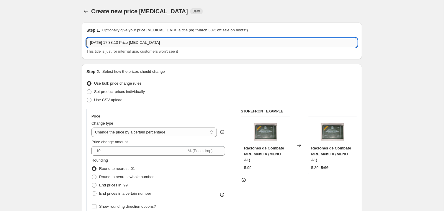
click at [113, 46] on input "[DATE] 17:38:13 Price [MEDICAL_DATA]" at bounding box center [222, 42] width 271 height 9
click at [87, 45] on input "rACIONES" at bounding box center [222, 42] width 271 height 9
type input "RACIONES"
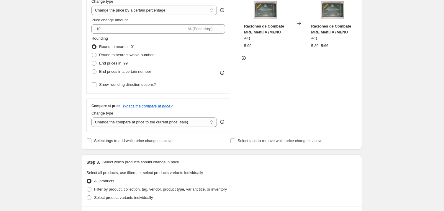
scroll to position [125, 0]
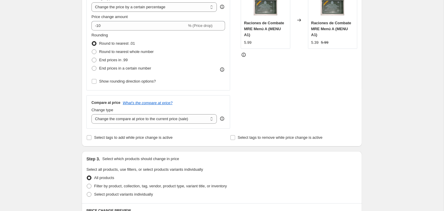
click at [122, 64] on div "End prices in .99" at bounding box center [123, 60] width 62 height 8
click at [115, 62] on span "End prices in .99" at bounding box center [113, 60] width 29 height 4
click at [92, 58] on input "End prices in .99" at bounding box center [92, 58] width 0 height 0
radio input "true"
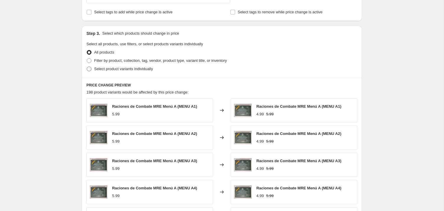
click at [106, 71] on span "Select product variants individually" at bounding box center [123, 68] width 59 height 4
click at [87, 67] on input "Select product variants individually" at bounding box center [87, 66] width 0 height 0
radio input "true"
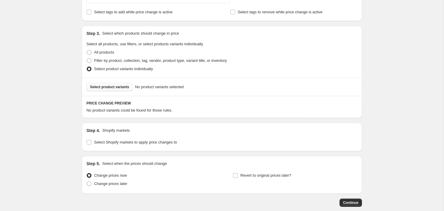
click at [111, 89] on span "Select product variants" at bounding box center [109, 86] width 39 height 5
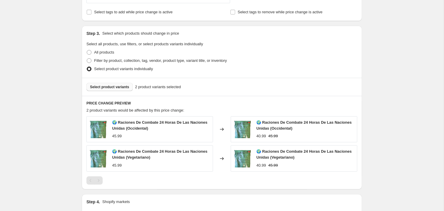
click at [108, 89] on span "Select product variants" at bounding box center [109, 86] width 39 height 5
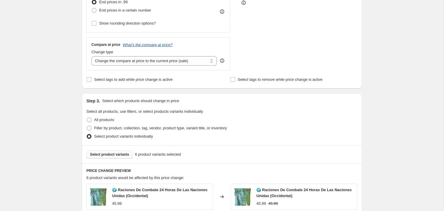
scroll to position [125, 0]
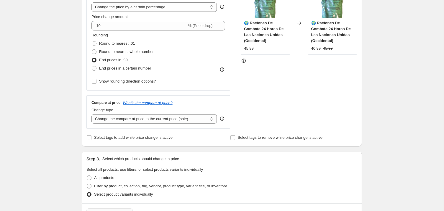
click at [208, 64] on div "Rounding Round to nearest .01 Round to nearest whole number End prices in .99 E…" at bounding box center [159, 52] width 134 height 40
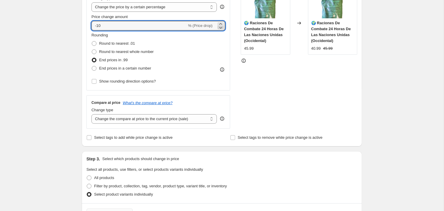
click at [221, 30] on icon at bounding box center [221, 28] width 6 height 6
click at [215, 46] on div "Rounding Round to nearest .01 Round to nearest whole number End prices in .99 E…" at bounding box center [159, 52] width 134 height 40
click at [221, 30] on icon at bounding box center [221, 28] width 6 height 6
type input "-12"
click at [211, 49] on div "Rounding Round to nearest .01 Round to nearest whole number End prices in .99 E…" at bounding box center [159, 52] width 134 height 40
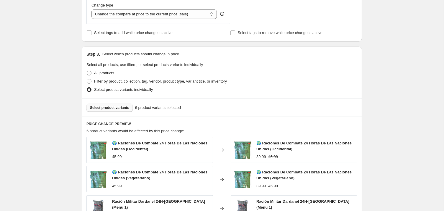
scroll to position [459, 0]
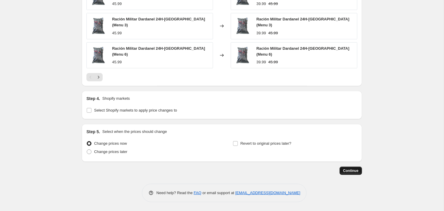
click at [359, 169] on span "Continue" at bounding box center [350, 170] width 15 height 5
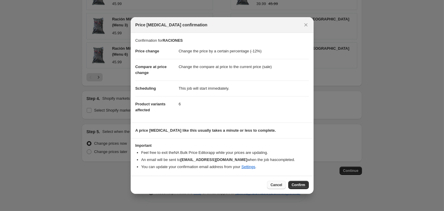
click at [282, 187] on span "Cancel" at bounding box center [277, 184] width 12 height 5
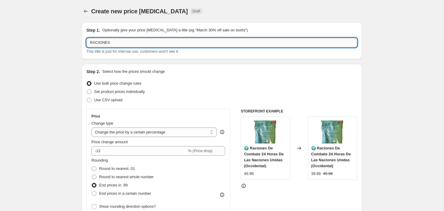
click at [114, 43] on input "RACIONES" at bounding box center [222, 42] width 271 height 9
click at [115, 45] on input "RACIONES" at bounding box center [222, 42] width 271 height 9
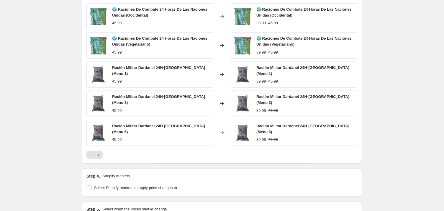
scroll to position [459, 0]
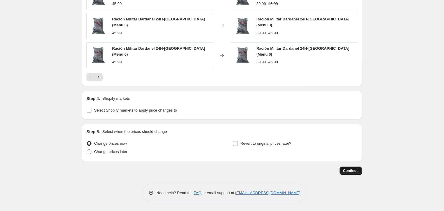
type input "RACIONES ONU-GRIEGAS"
click at [359, 170] on span "Continue" at bounding box center [350, 170] width 15 height 5
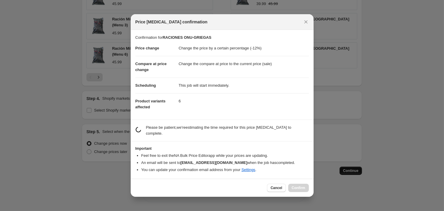
scroll to position [0, 0]
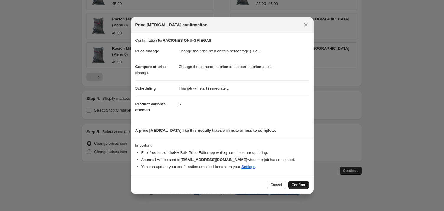
click at [306, 187] on span "Confirm" at bounding box center [299, 184] width 14 height 5
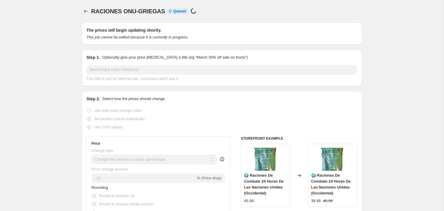
select select "percentage"
